Goal: Transaction & Acquisition: Obtain resource

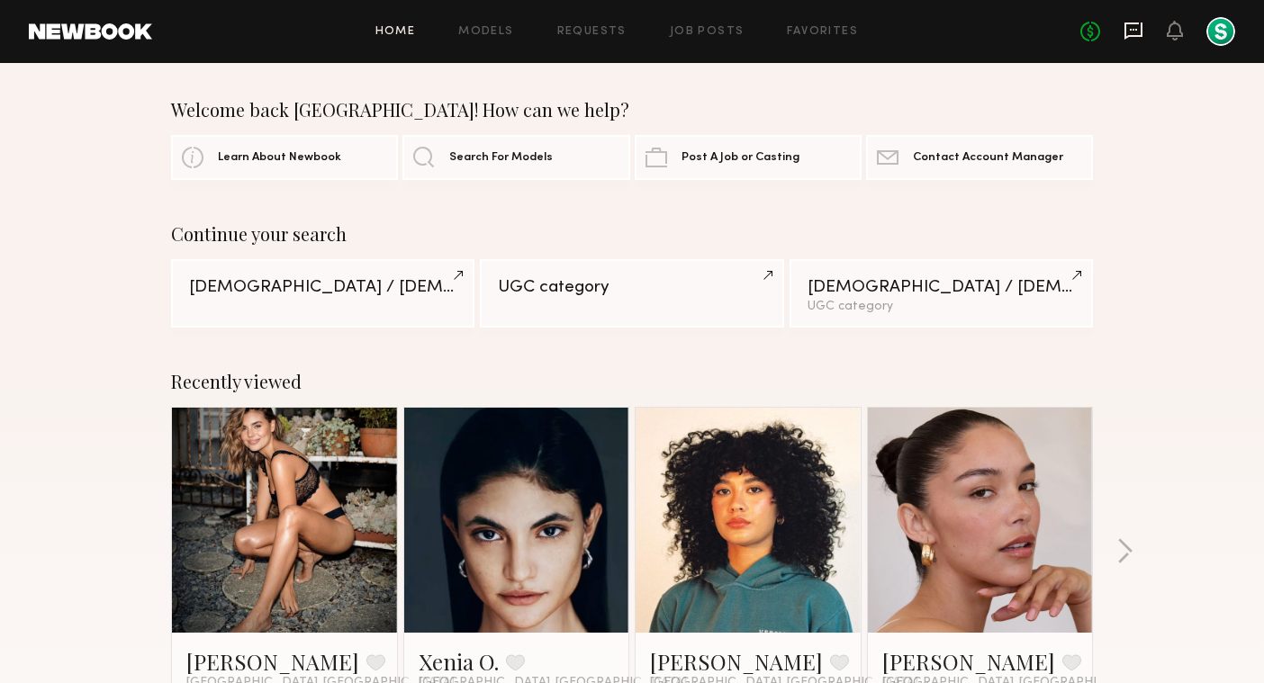
click at [1135, 32] on icon at bounding box center [1134, 31] width 20 height 20
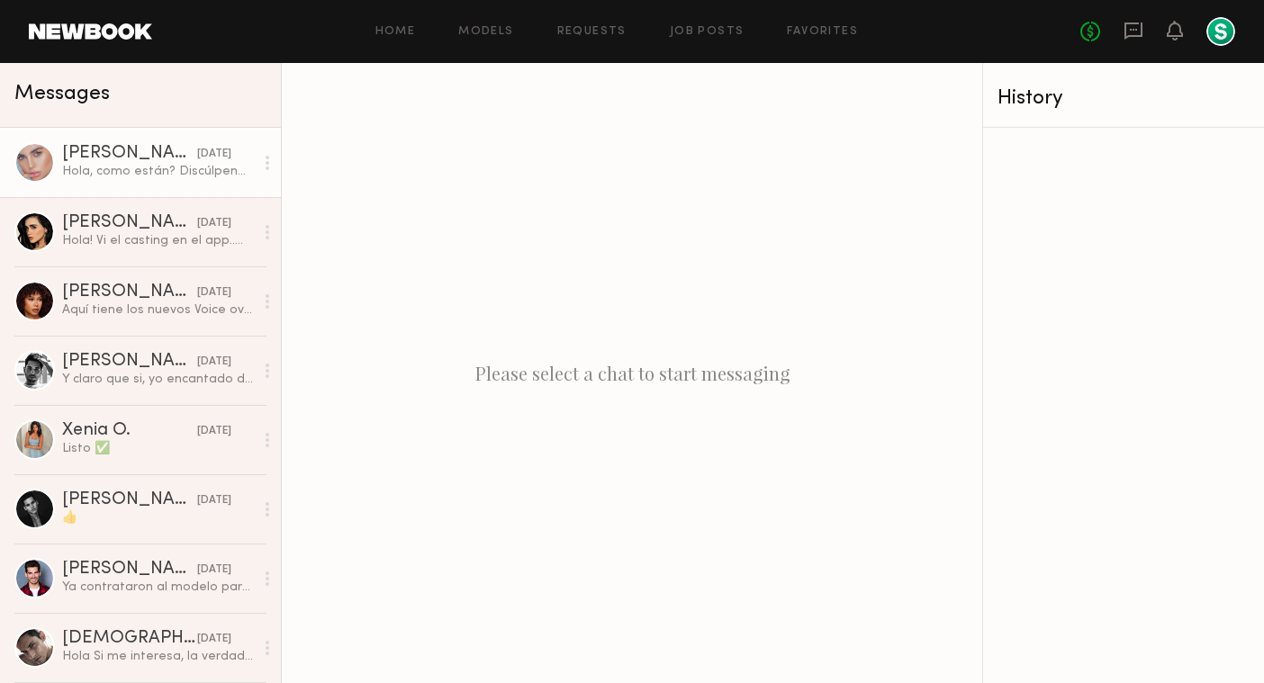
click at [208, 166] on div "Hola, como están? Discúlpenme [PERSON_NAME]! Cualquier cambio que necesiten, me…" at bounding box center [158, 171] width 192 height 17
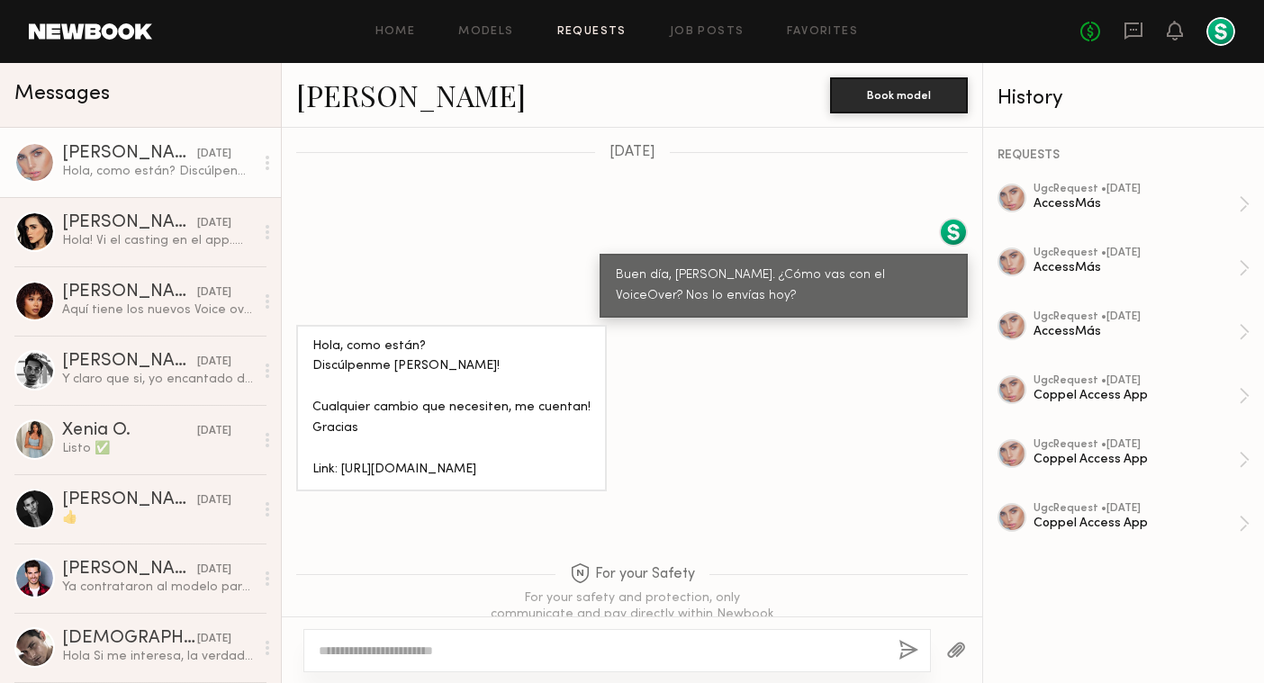
click at [604, 31] on link "Requests" at bounding box center [591, 32] width 69 height 12
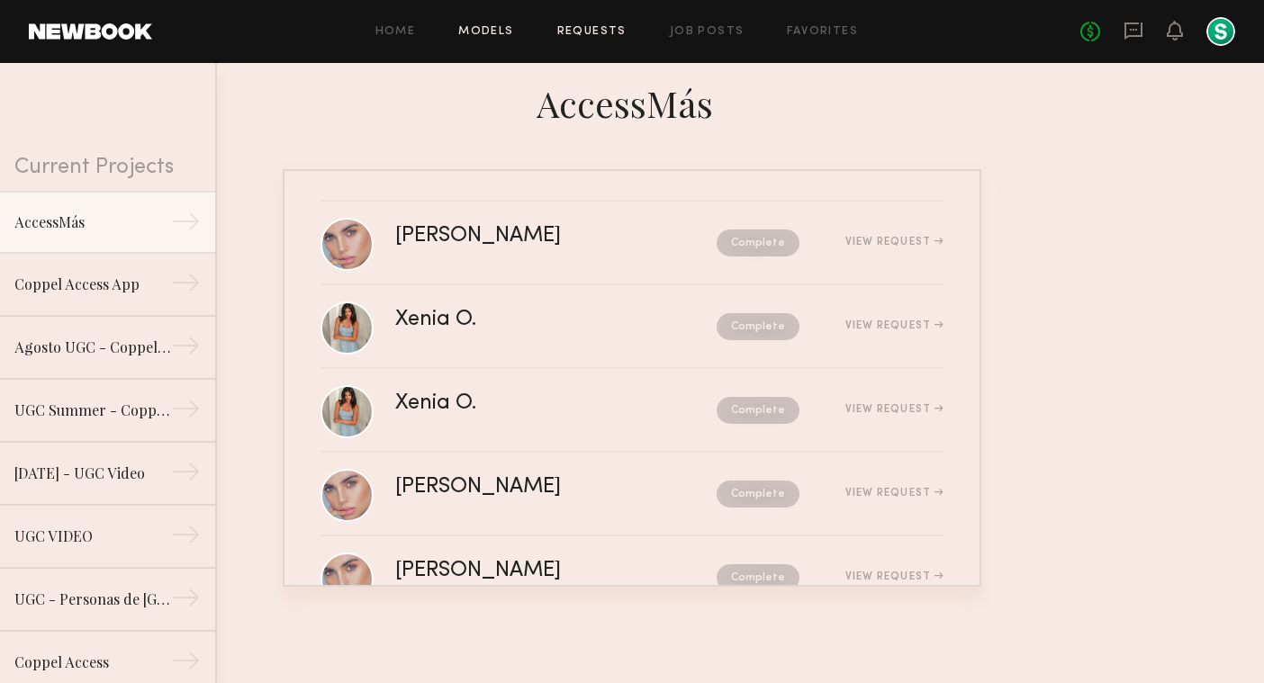
click at [476, 37] on link "Models" at bounding box center [485, 32] width 55 height 12
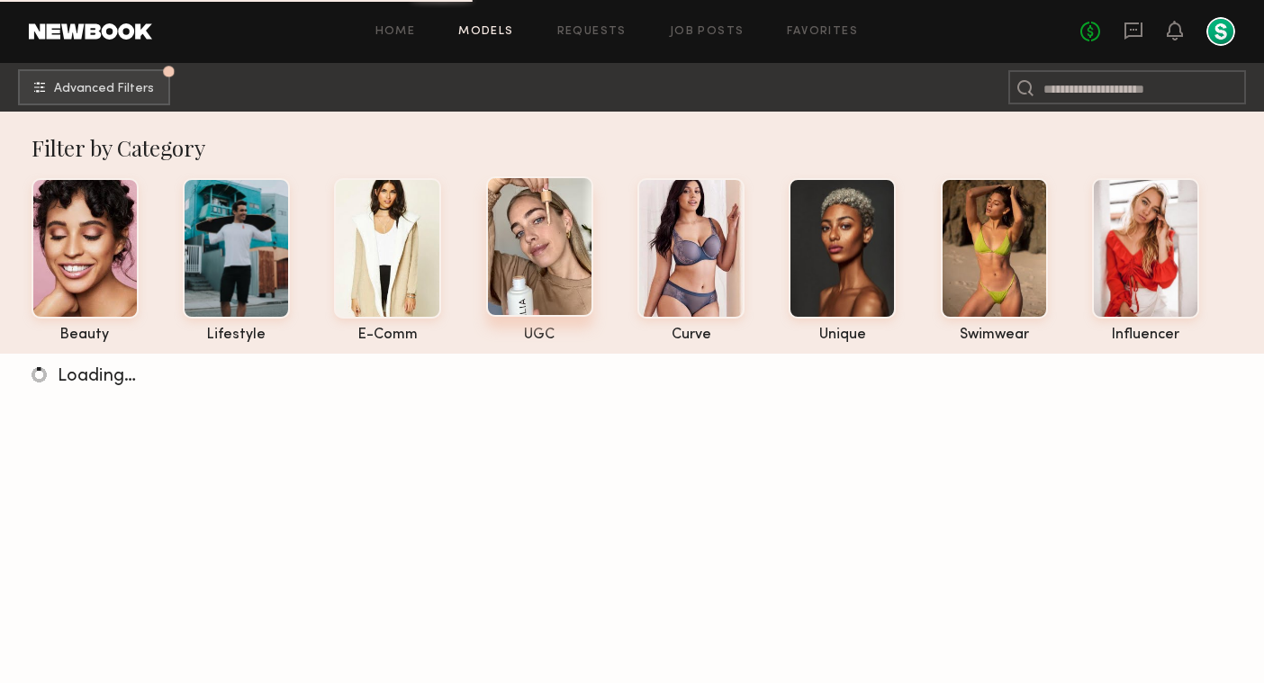
click at [510, 223] on div at bounding box center [539, 246] width 107 height 140
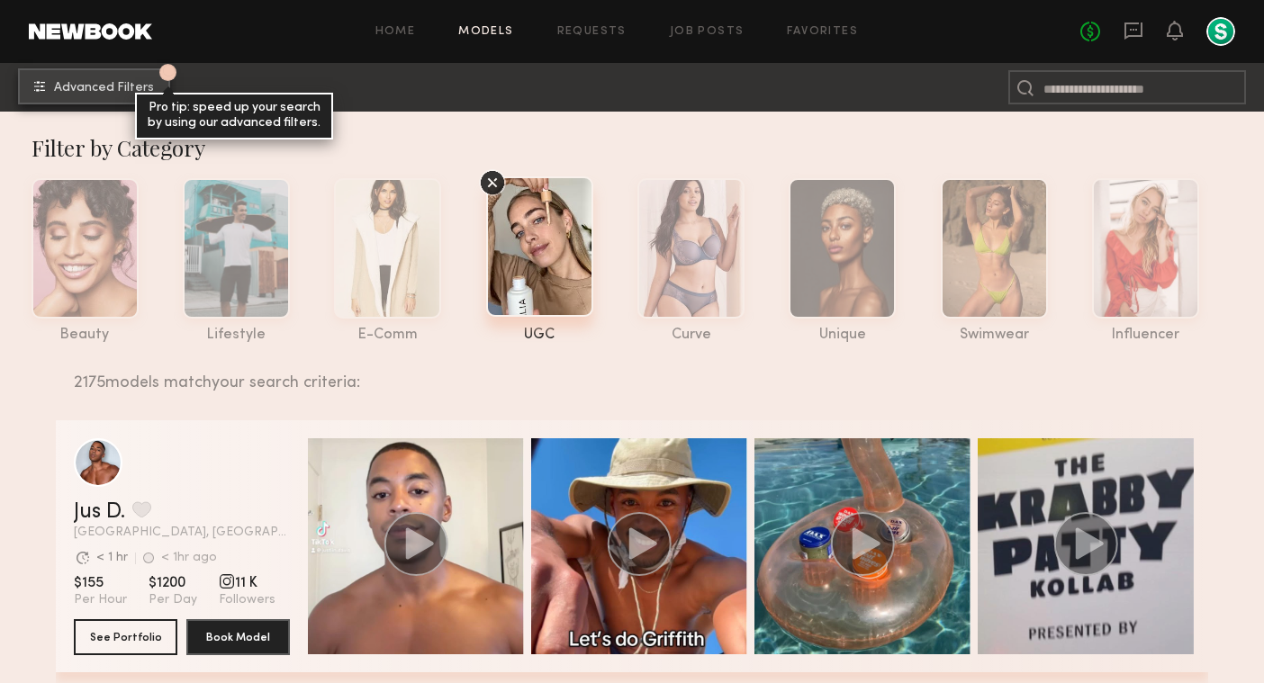
click at [136, 87] on span "Advanced Filters" at bounding box center [104, 88] width 100 height 13
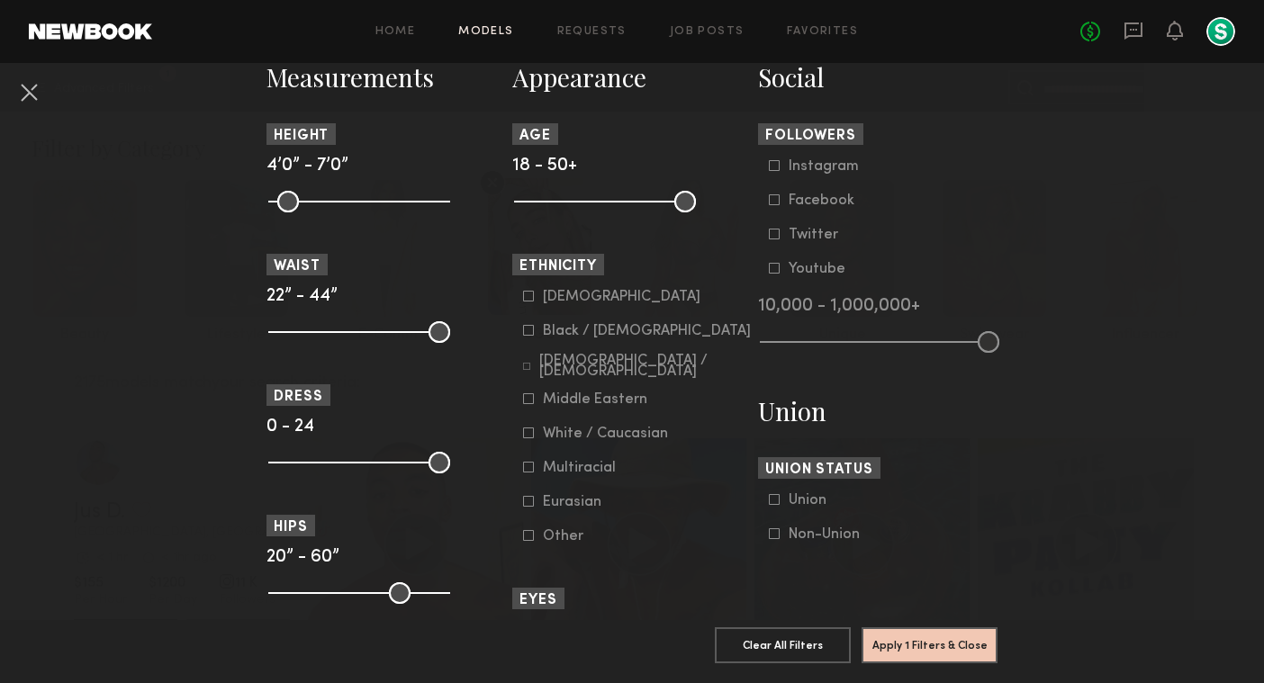
scroll to position [825, 0]
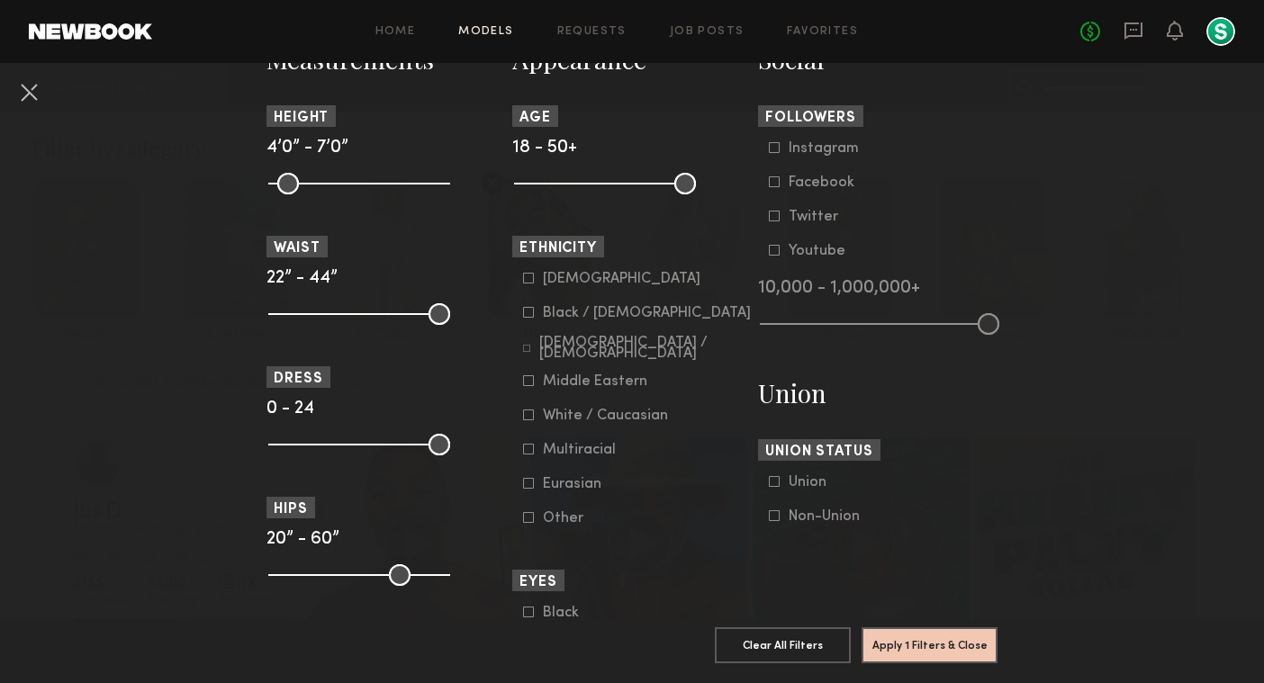
click at [627, 348] on div "[DEMOGRAPHIC_DATA] / [DEMOGRAPHIC_DATA]" at bounding box center [645, 349] width 212 height 22
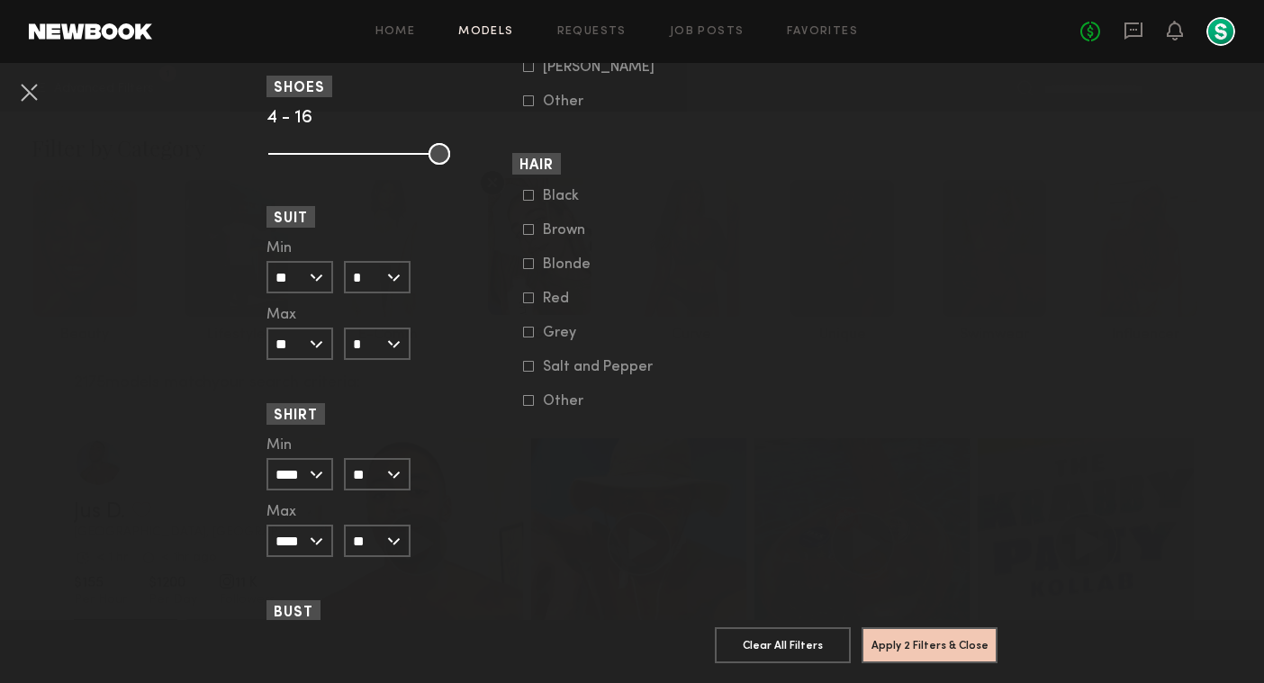
scroll to position [1519, 0]
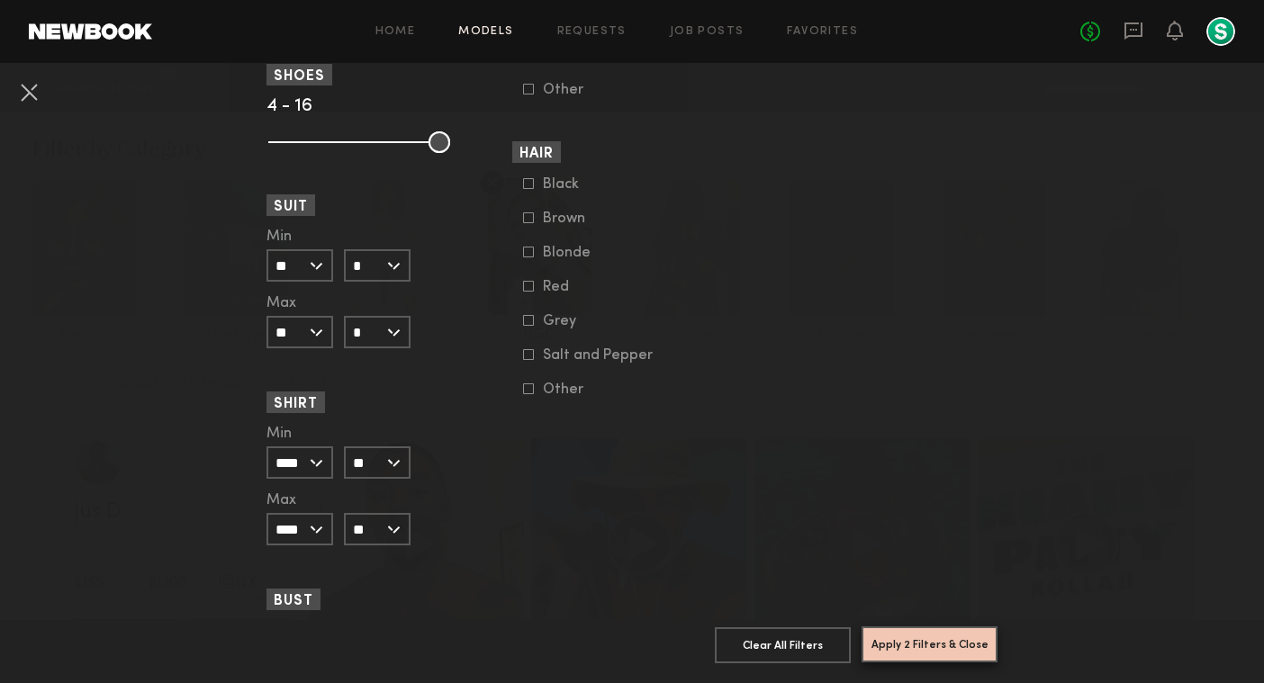
click at [933, 647] on button "Apply 2 Filters & Close" at bounding box center [930, 645] width 136 height 36
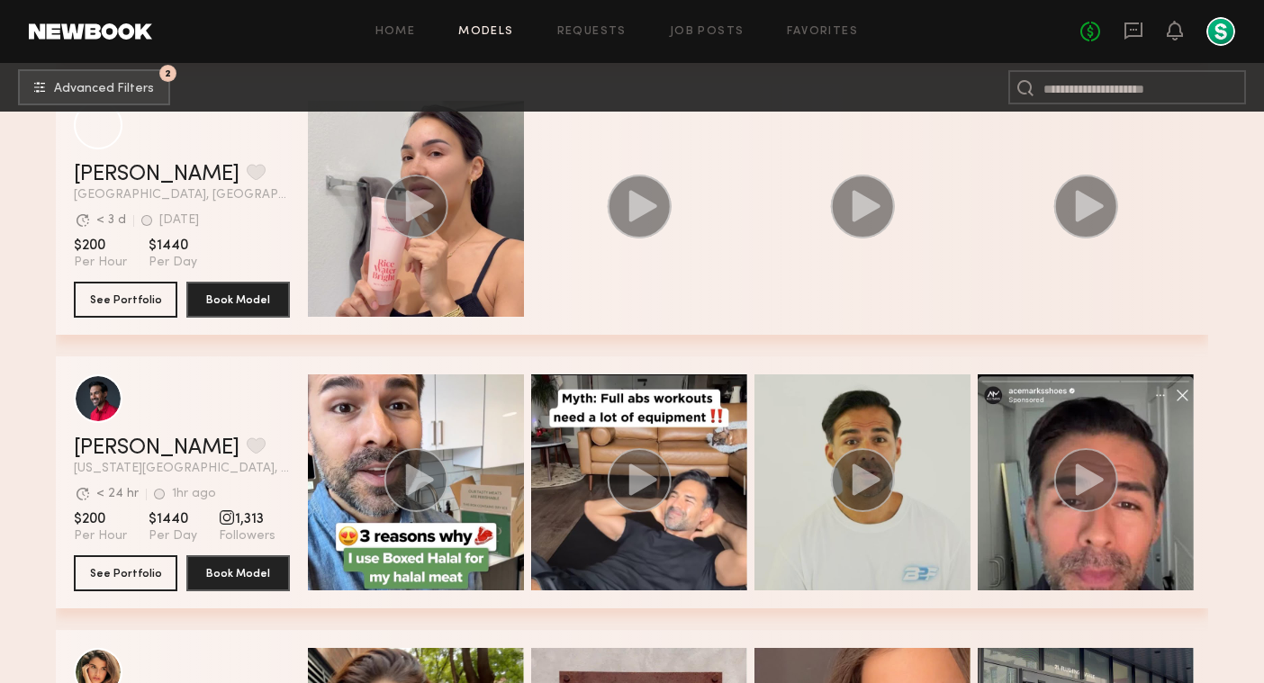
scroll to position [1441, 0]
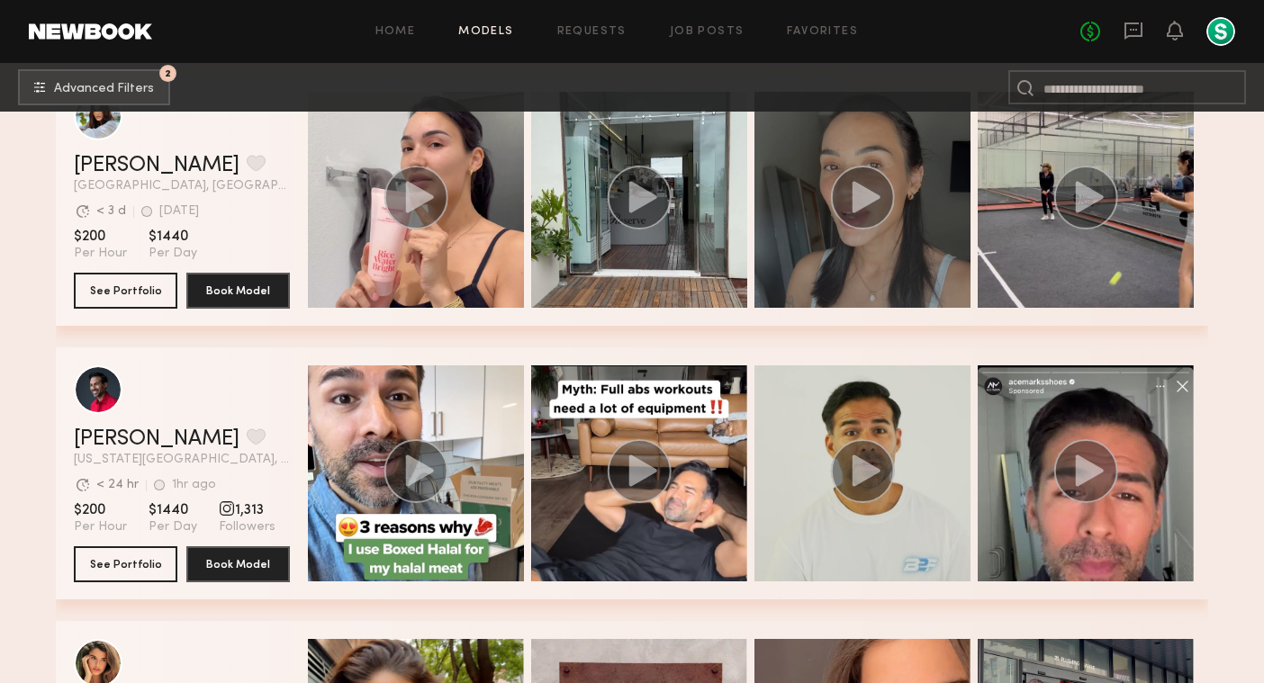
click at [878, 201] on circle "grid" at bounding box center [863, 198] width 64 height 64
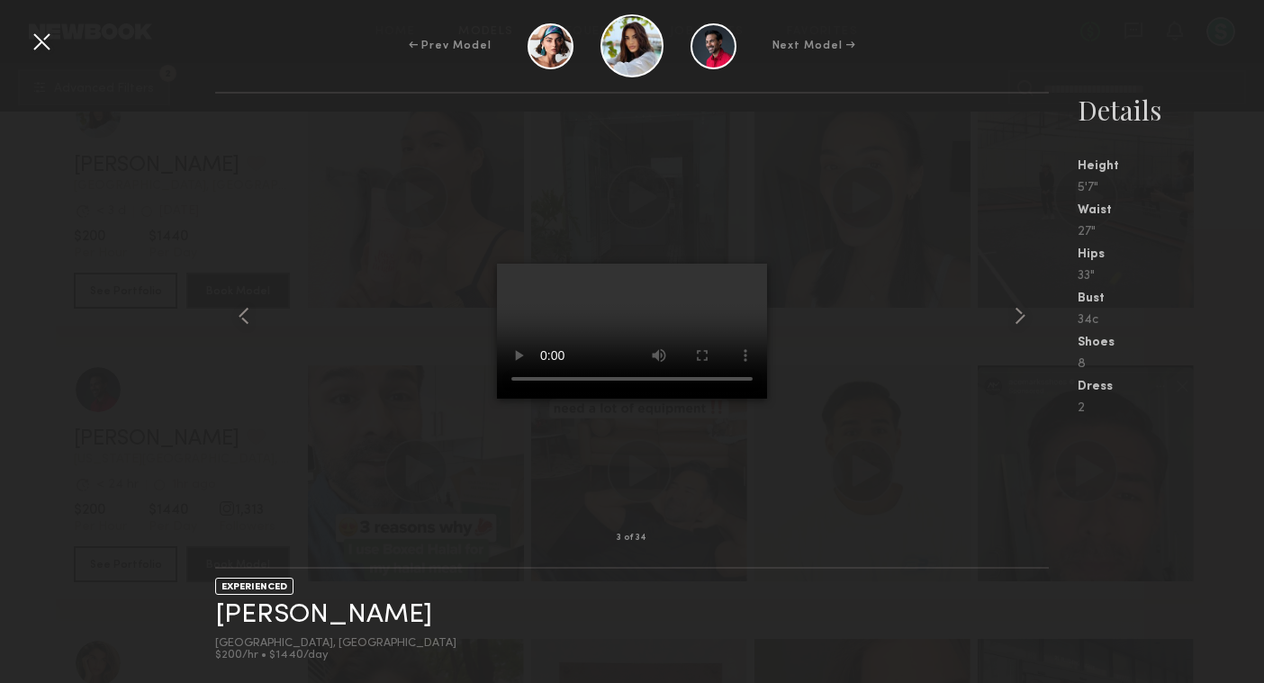
click at [709, 264] on video at bounding box center [632, 331] width 270 height 135
click at [43, 45] on div at bounding box center [41, 41] width 29 height 29
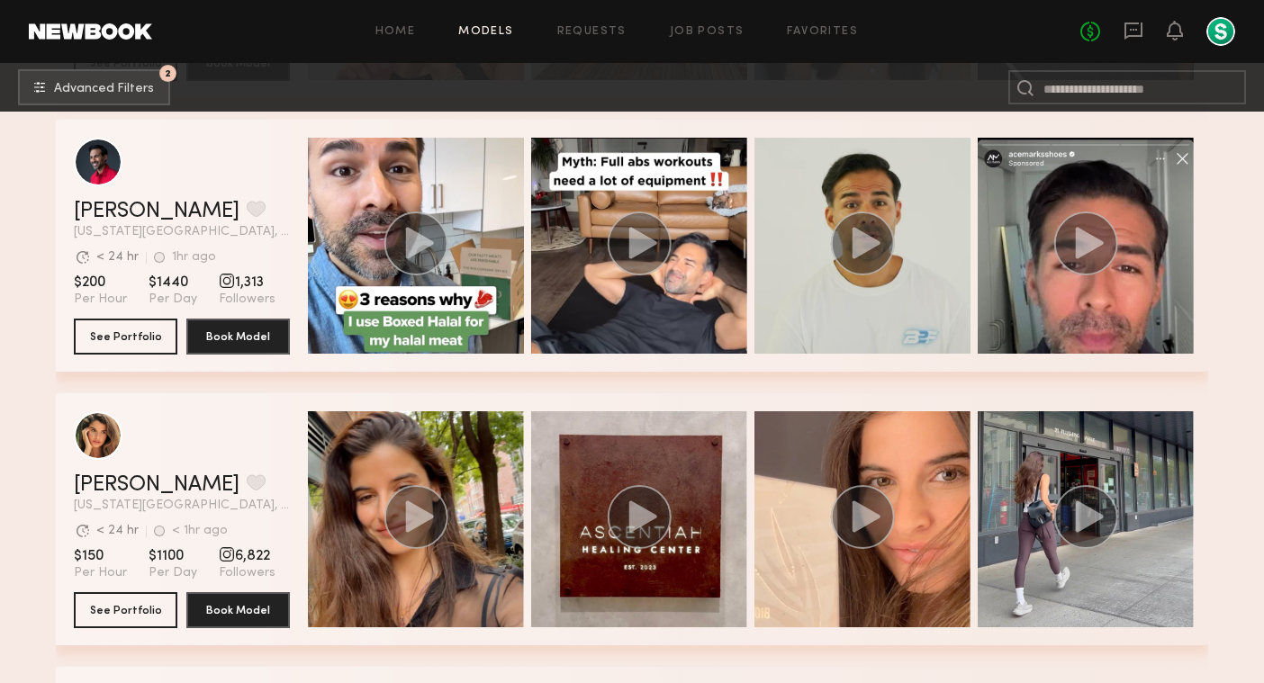
scroll to position [1675, 0]
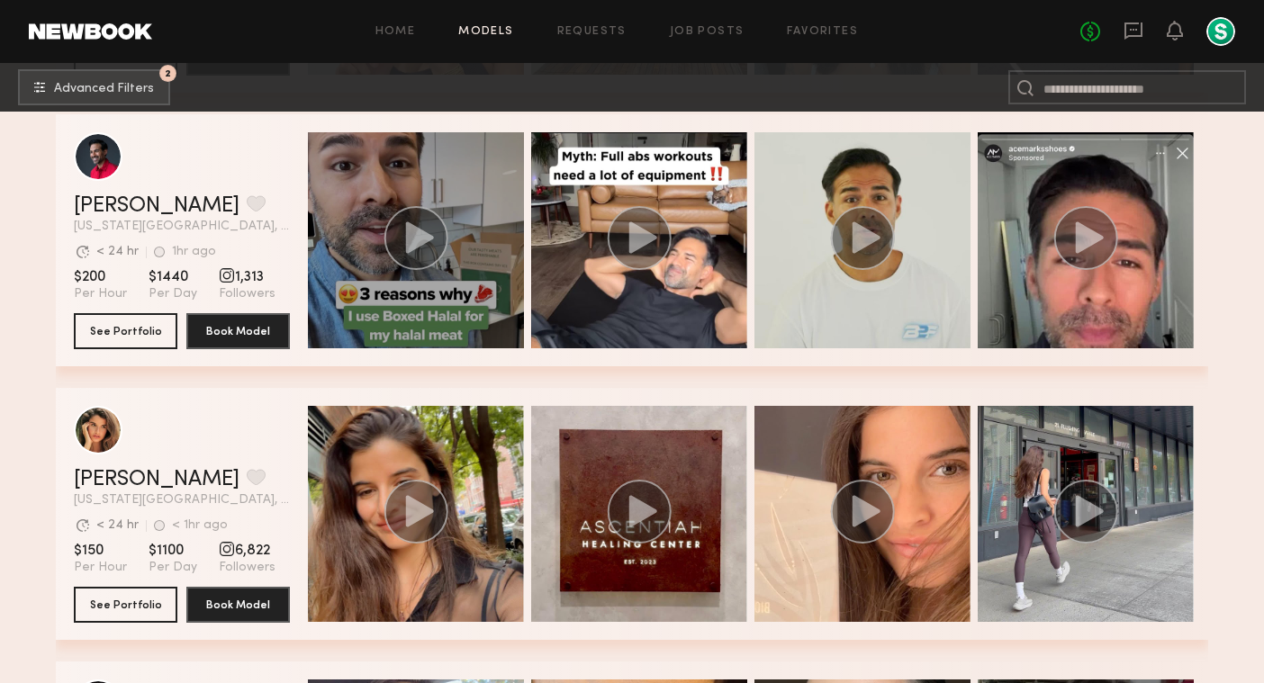
click at [400, 239] on circle "grid" at bounding box center [416, 238] width 64 height 64
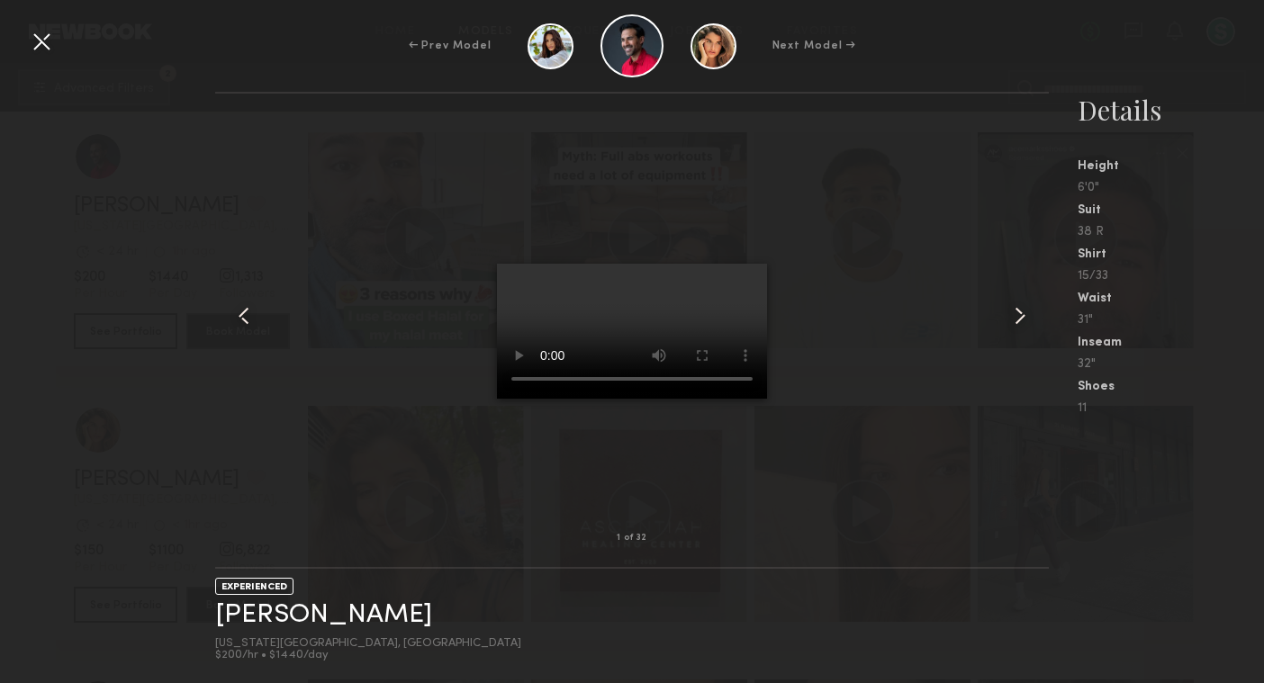
click at [697, 264] on video at bounding box center [632, 331] width 270 height 135
click at [990, 338] on div at bounding box center [632, 315] width 835 height 387
click at [1007, 325] on common-icon at bounding box center [1020, 316] width 29 height 29
click at [1009, 324] on common-icon at bounding box center [1020, 316] width 29 height 29
click at [1016, 321] on common-icon at bounding box center [1020, 316] width 29 height 29
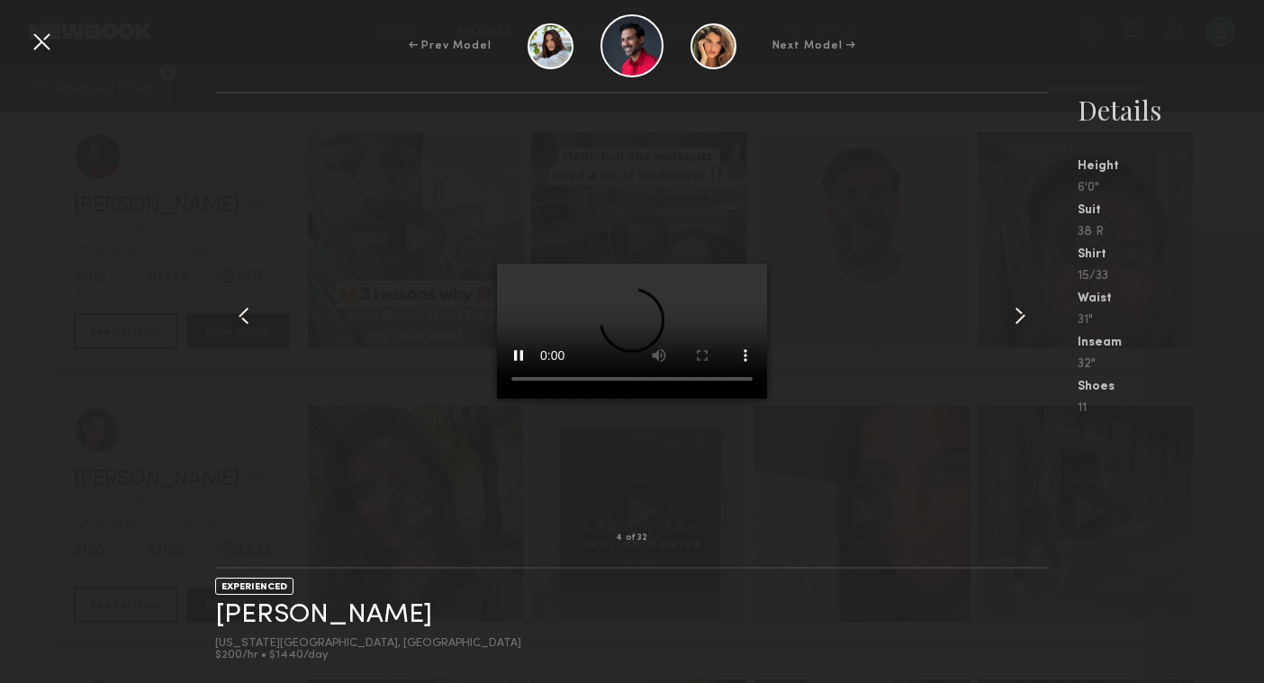
click at [41, 35] on div at bounding box center [41, 41] width 29 height 29
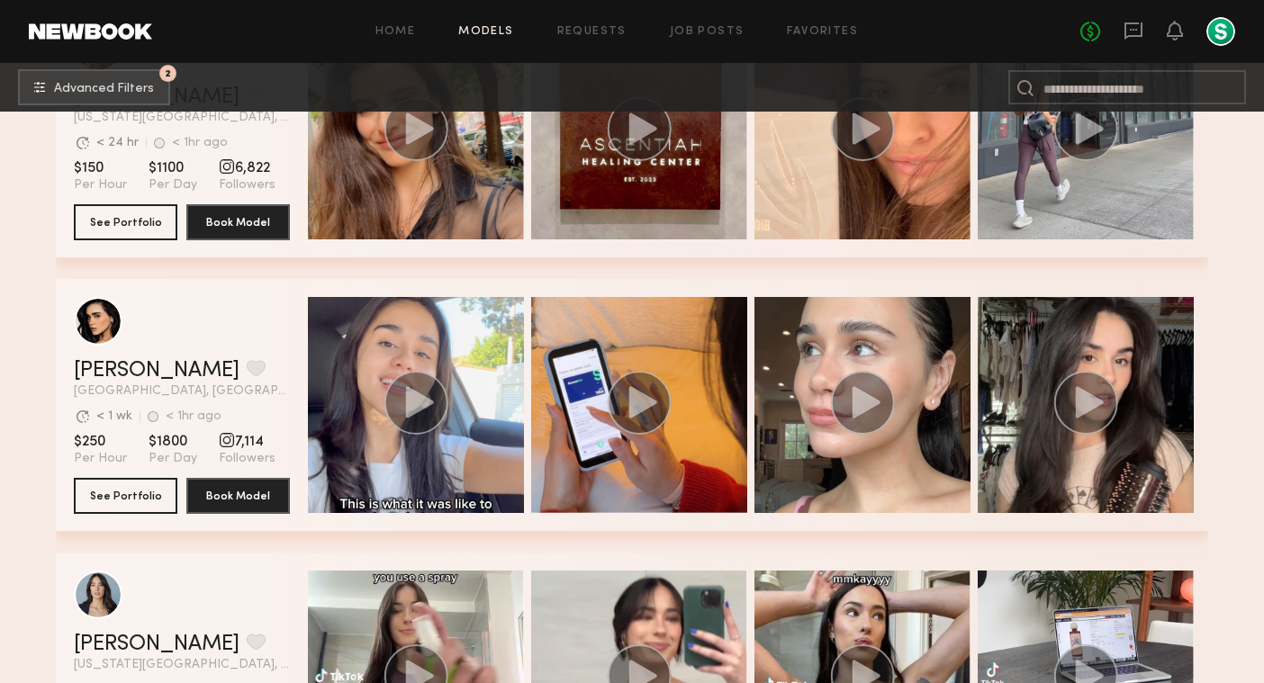
scroll to position [2086, 0]
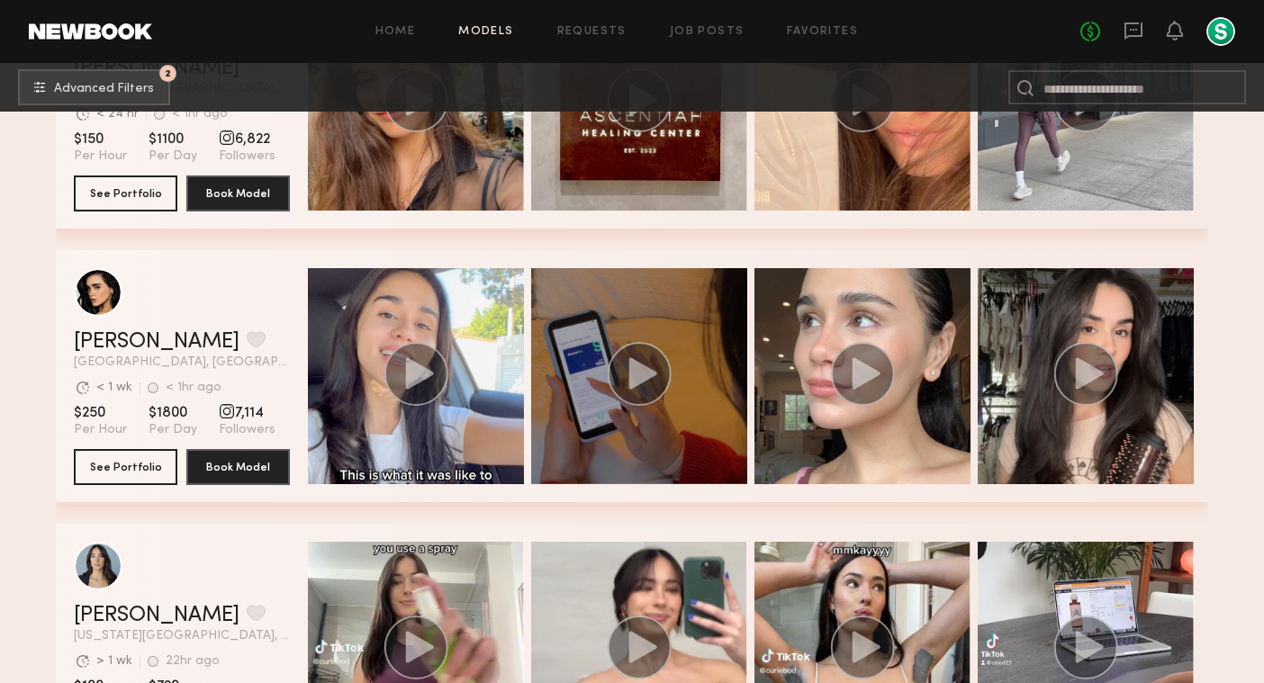
click at [641, 380] on icon "grid" at bounding box center [643, 373] width 28 height 32
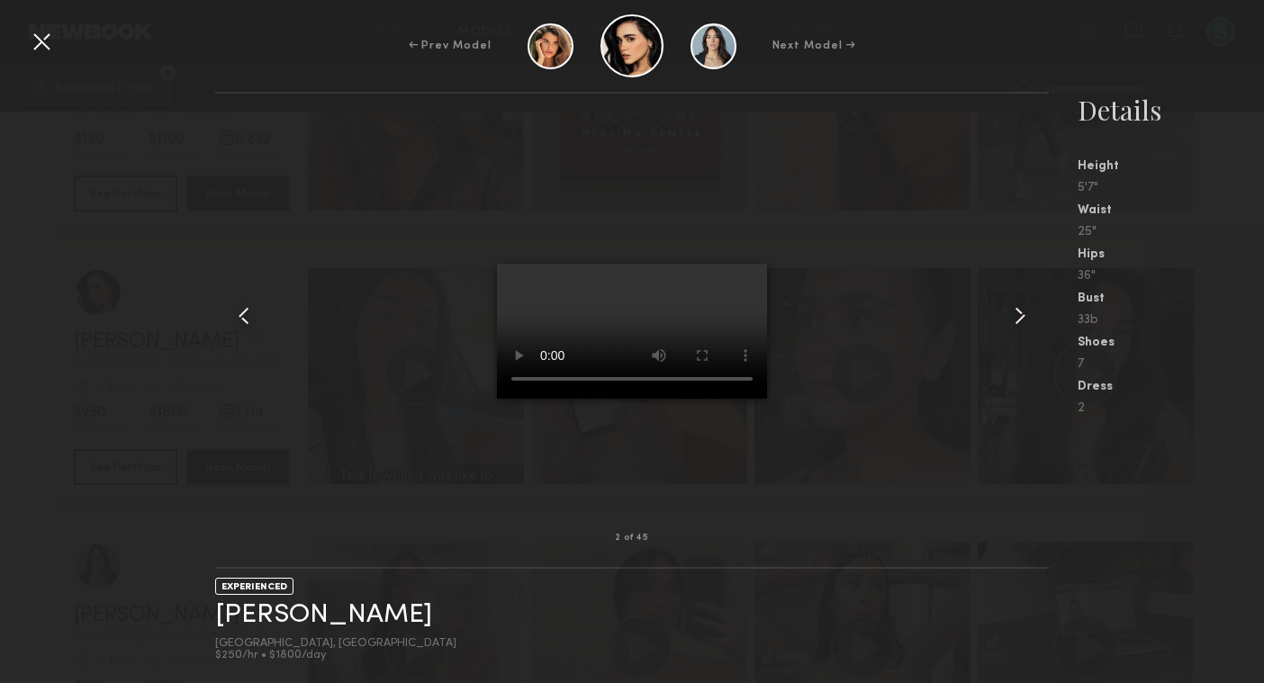
click at [767, 399] on video at bounding box center [632, 331] width 270 height 135
click at [248, 313] on common-icon at bounding box center [244, 316] width 29 height 29
click at [1008, 319] on common-icon at bounding box center [1020, 316] width 29 height 29
click at [1015, 319] on common-icon at bounding box center [1020, 316] width 29 height 29
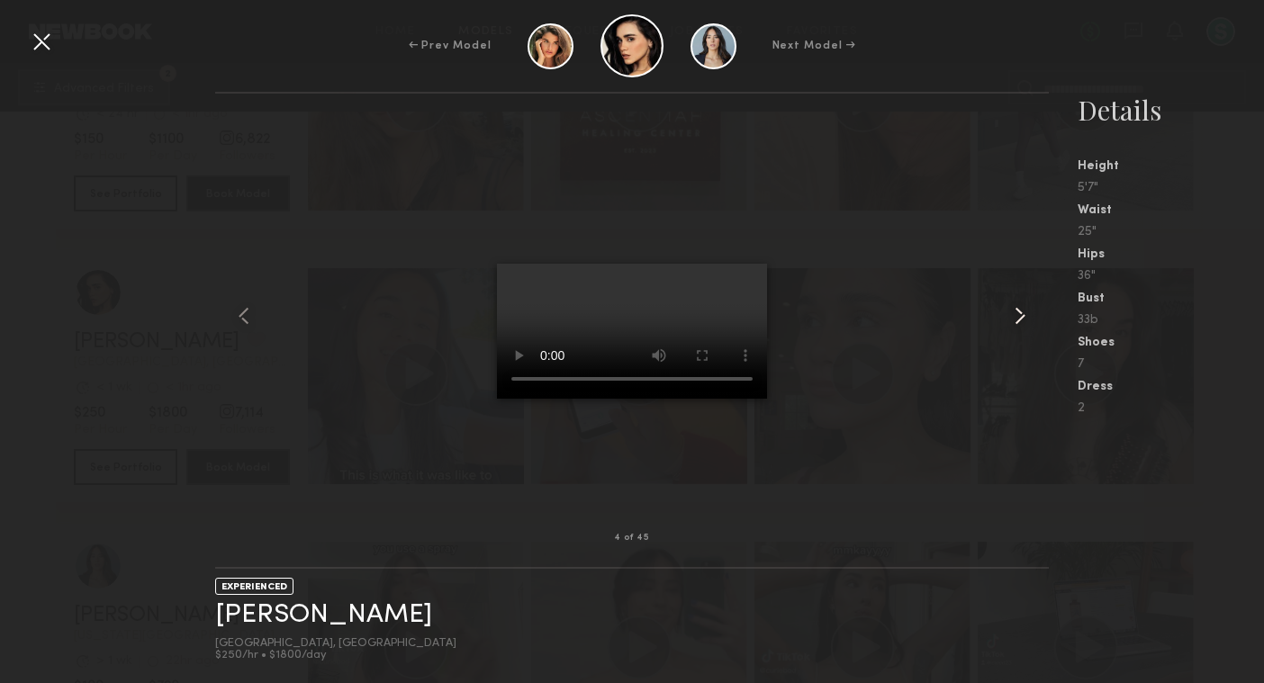
click at [1015, 319] on common-icon at bounding box center [1020, 316] width 29 height 29
click at [39, 35] on div at bounding box center [41, 41] width 29 height 29
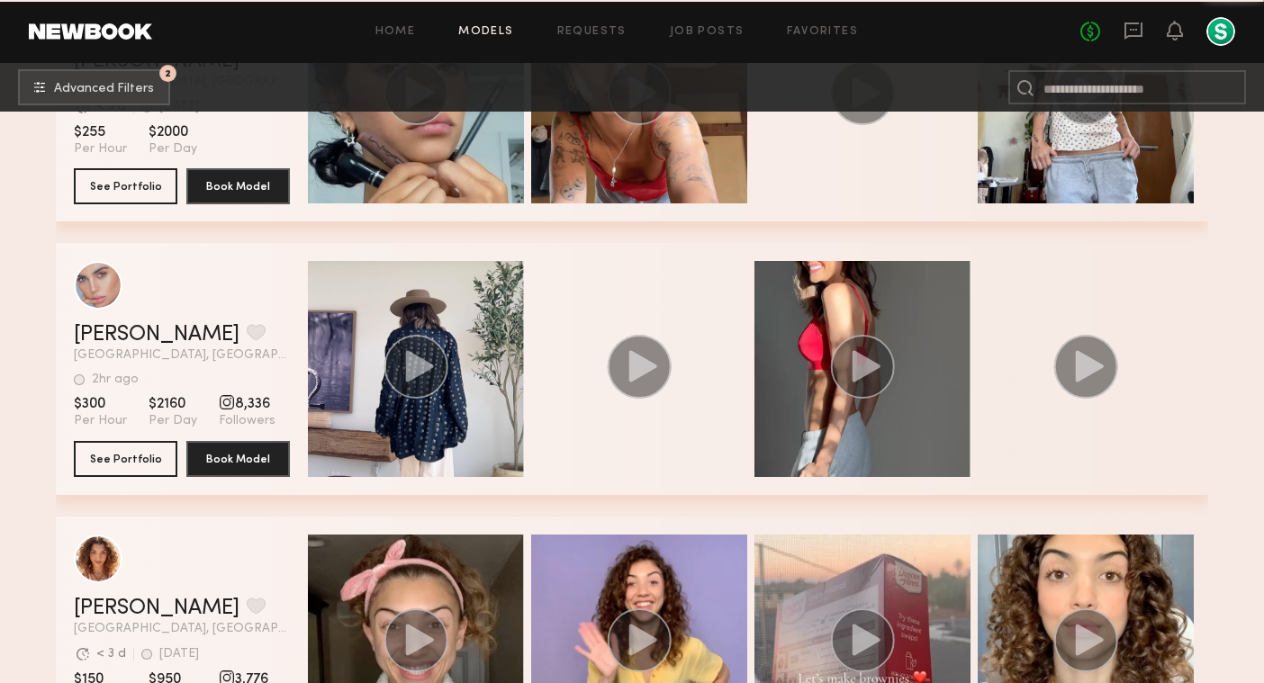
scroll to position [5926, 0]
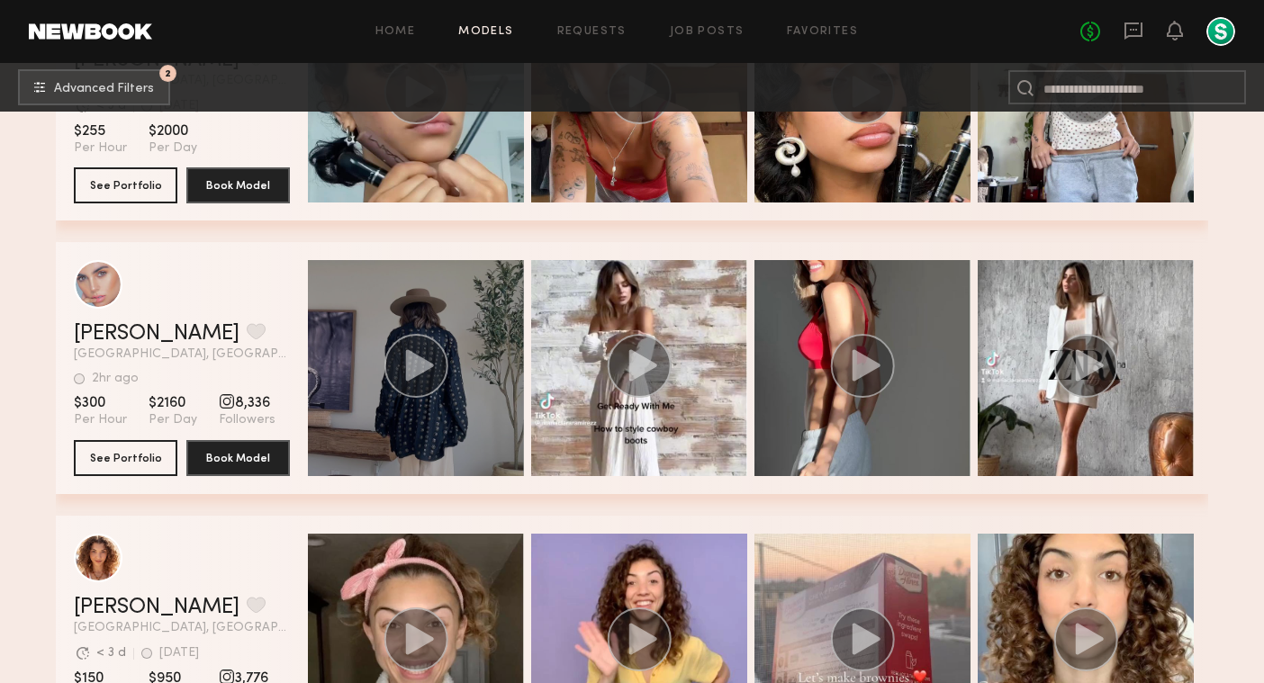
click at [429, 358] on circle "grid" at bounding box center [416, 366] width 64 height 64
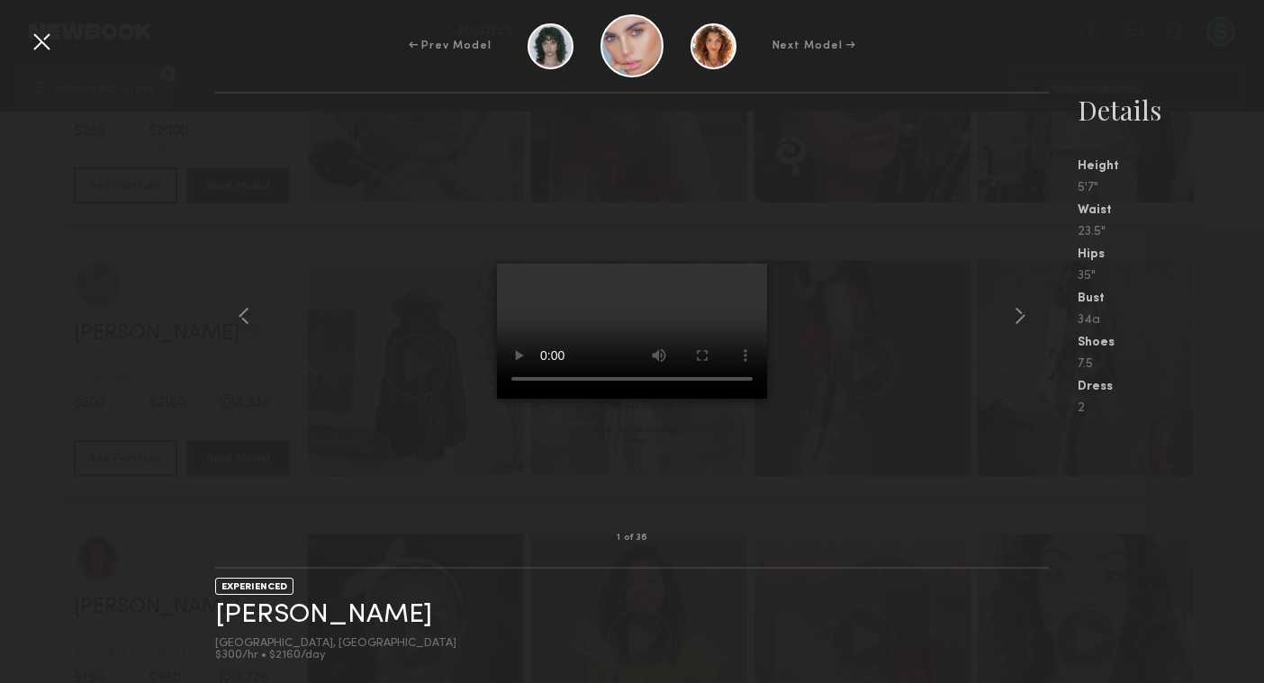
click at [707, 264] on video at bounding box center [632, 331] width 270 height 135
click at [1027, 312] on common-icon at bounding box center [1020, 316] width 29 height 29
click at [1024, 314] on common-icon at bounding box center [1020, 316] width 29 height 29
click at [42, 42] on div at bounding box center [41, 41] width 29 height 29
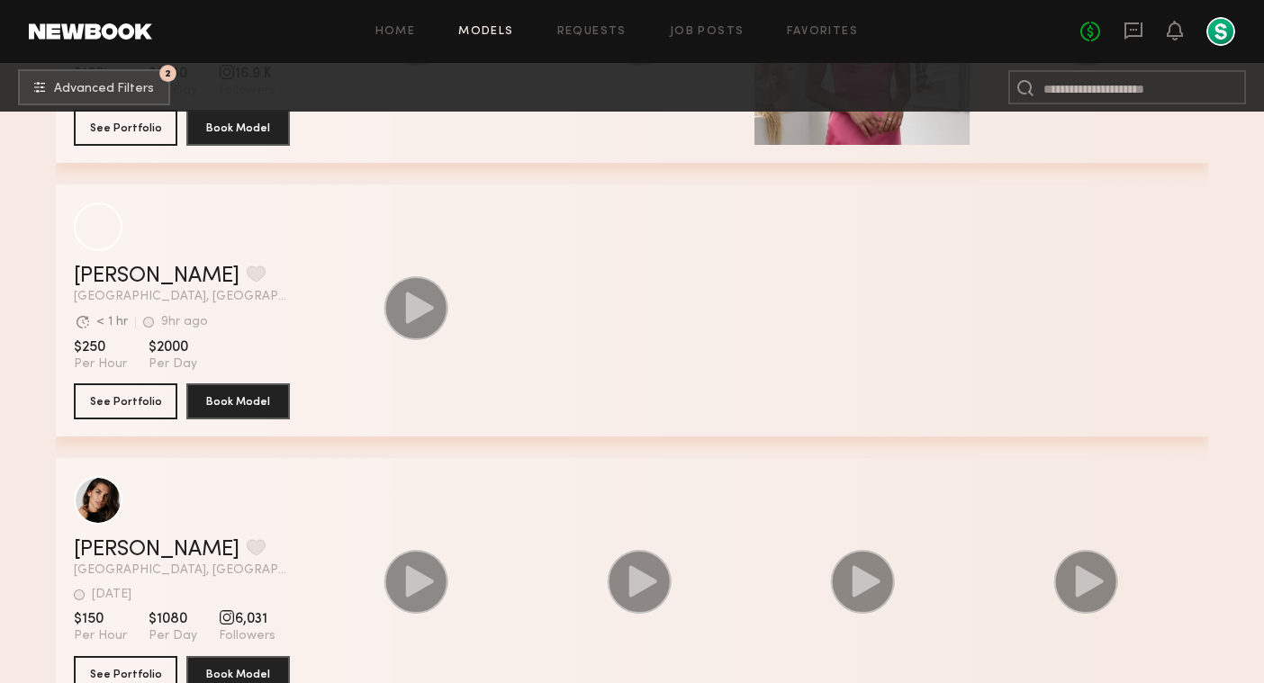
scroll to position [15018, 0]
